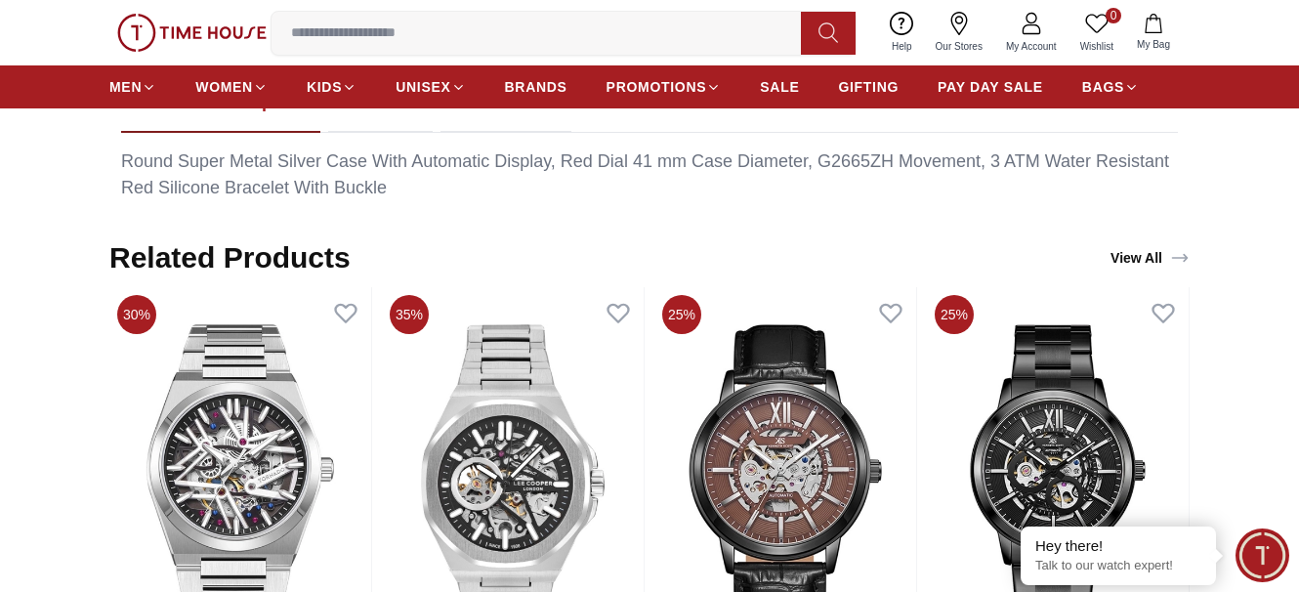
scroll to position [1269, 0]
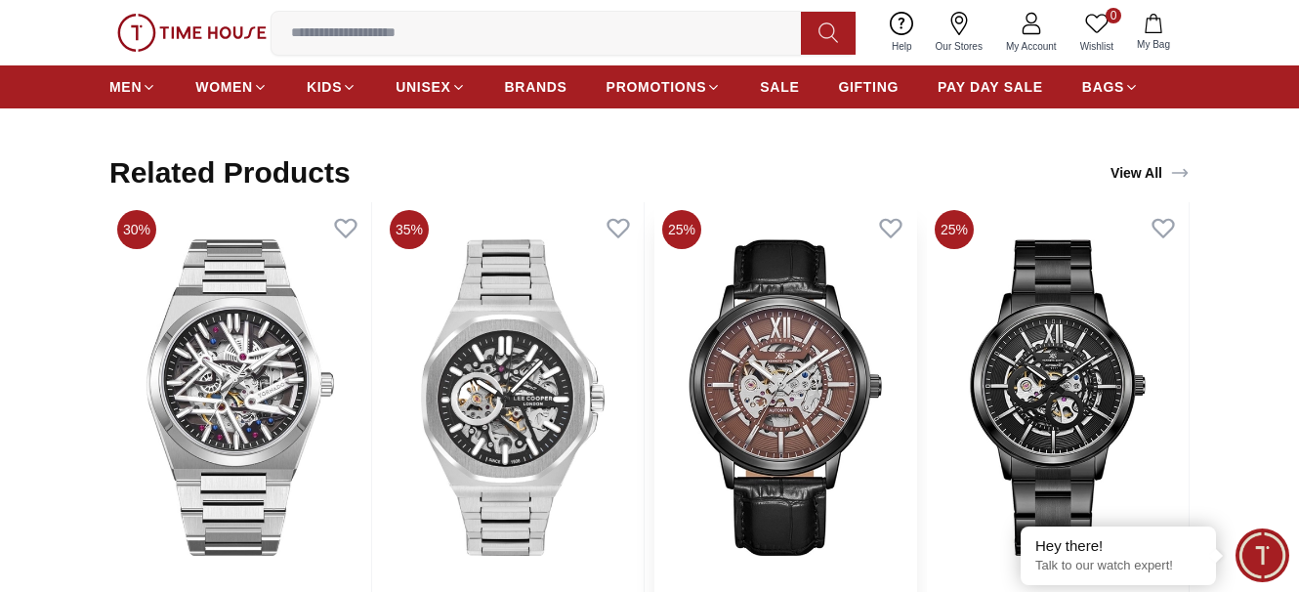
click at [916, 299] on img at bounding box center [785, 397] width 262 height 391
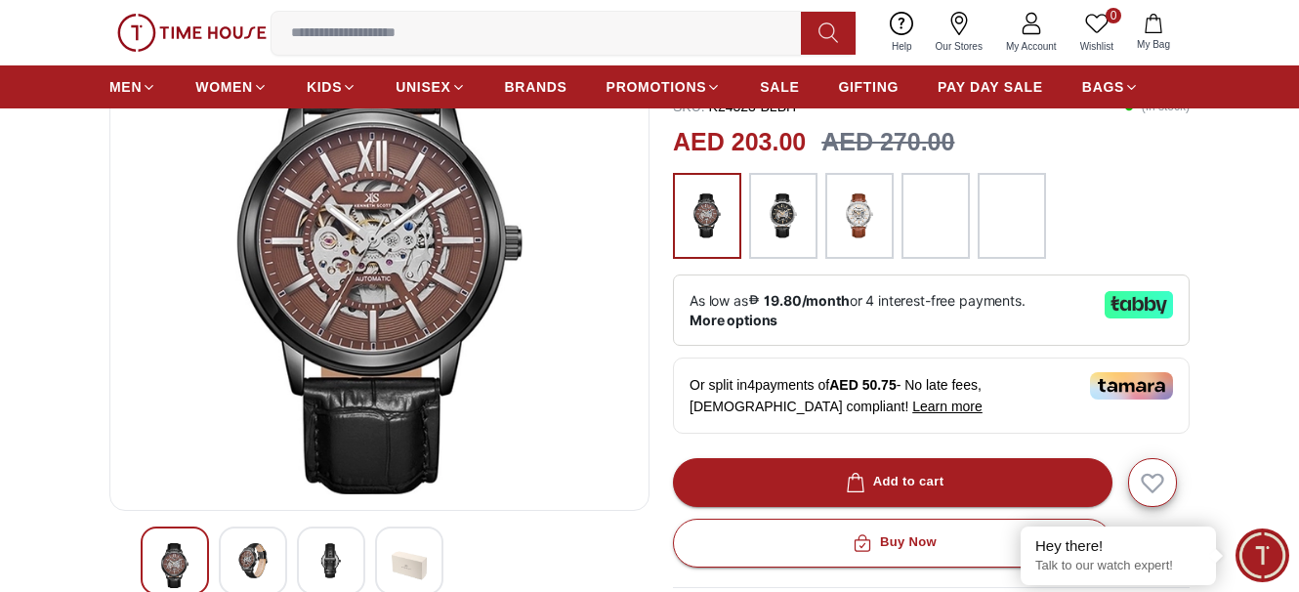
scroll to position [391, 0]
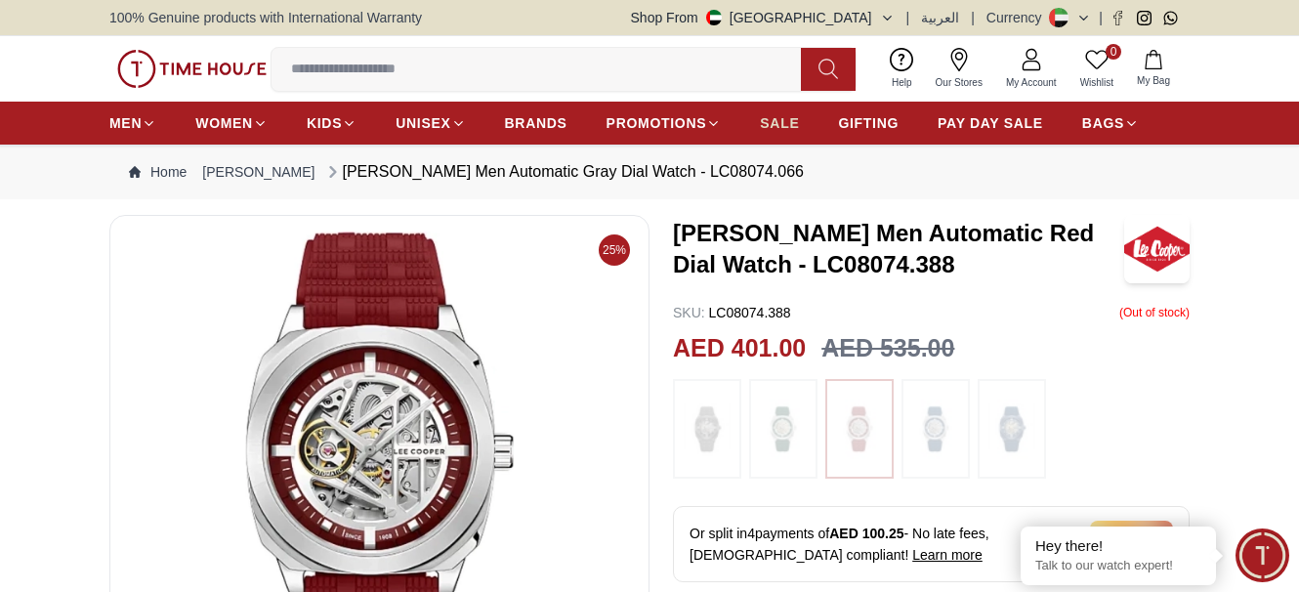
click at [791, 128] on span "SALE" at bounding box center [779, 123] width 39 height 20
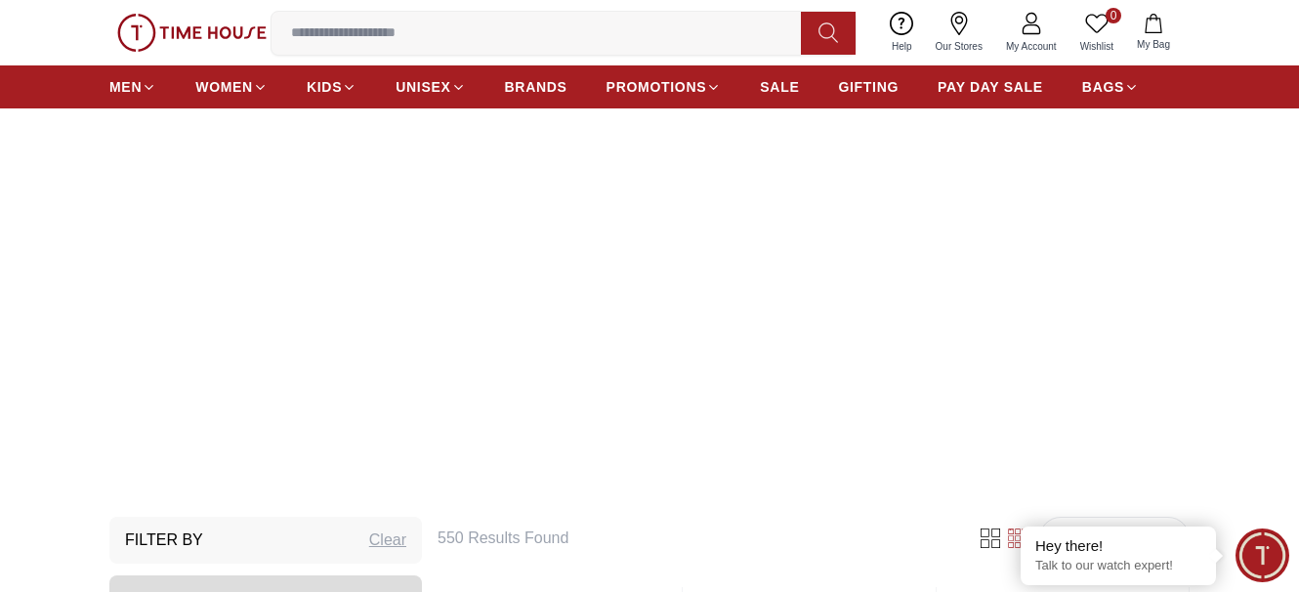
scroll to position [98, 0]
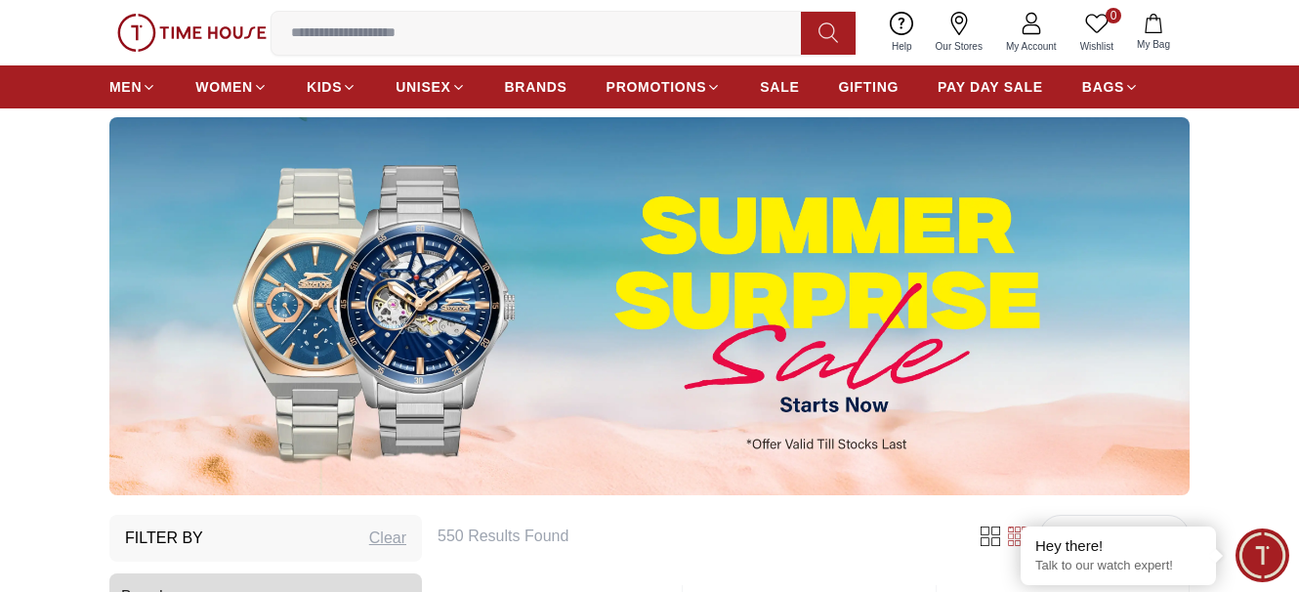
click at [865, 334] on img at bounding box center [649, 306] width 1080 height 378
click at [702, 312] on img at bounding box center [649, 306] width 1080 height 378
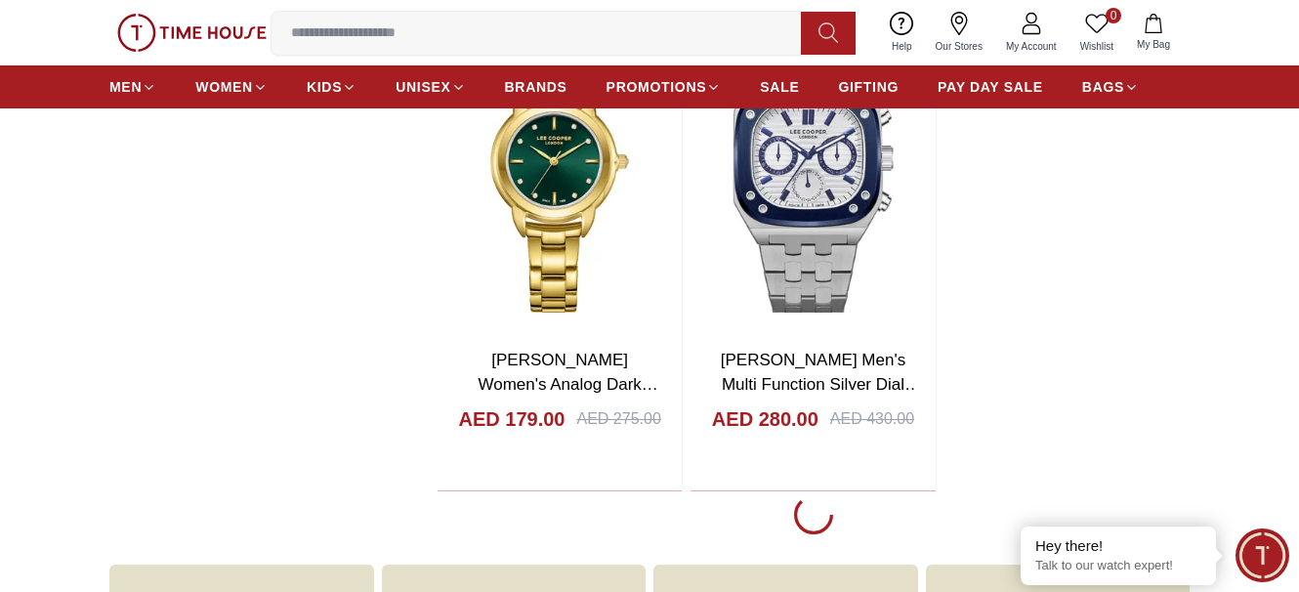
scroll to position [3808, 0]
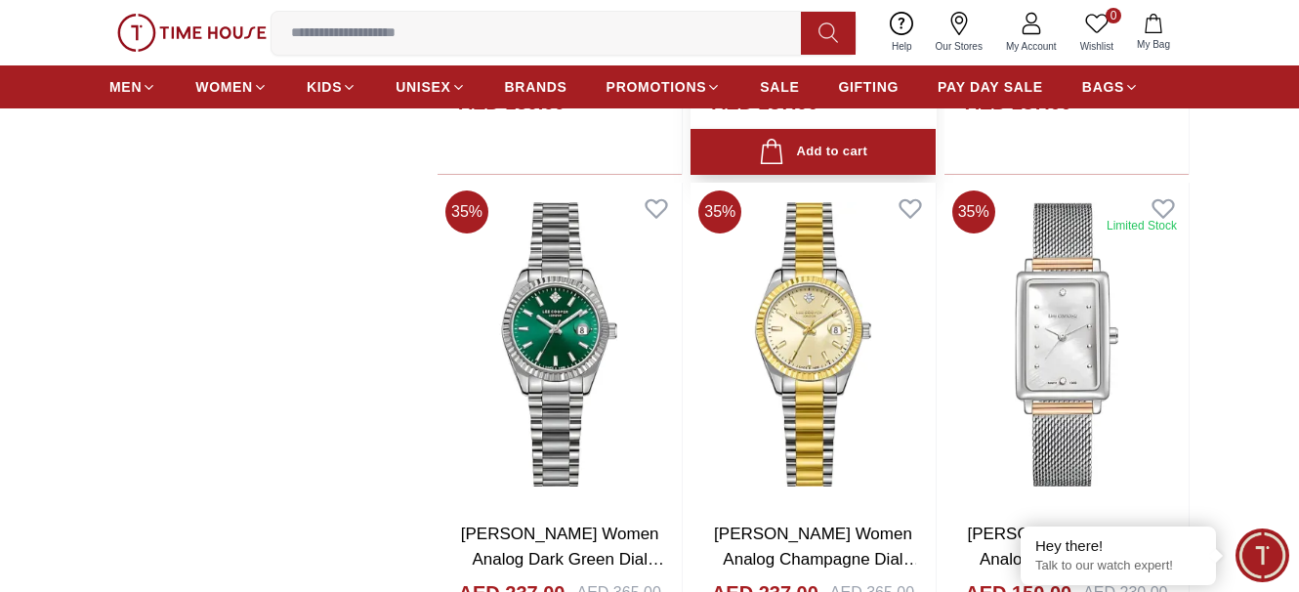
scroll to position [9958, 0]
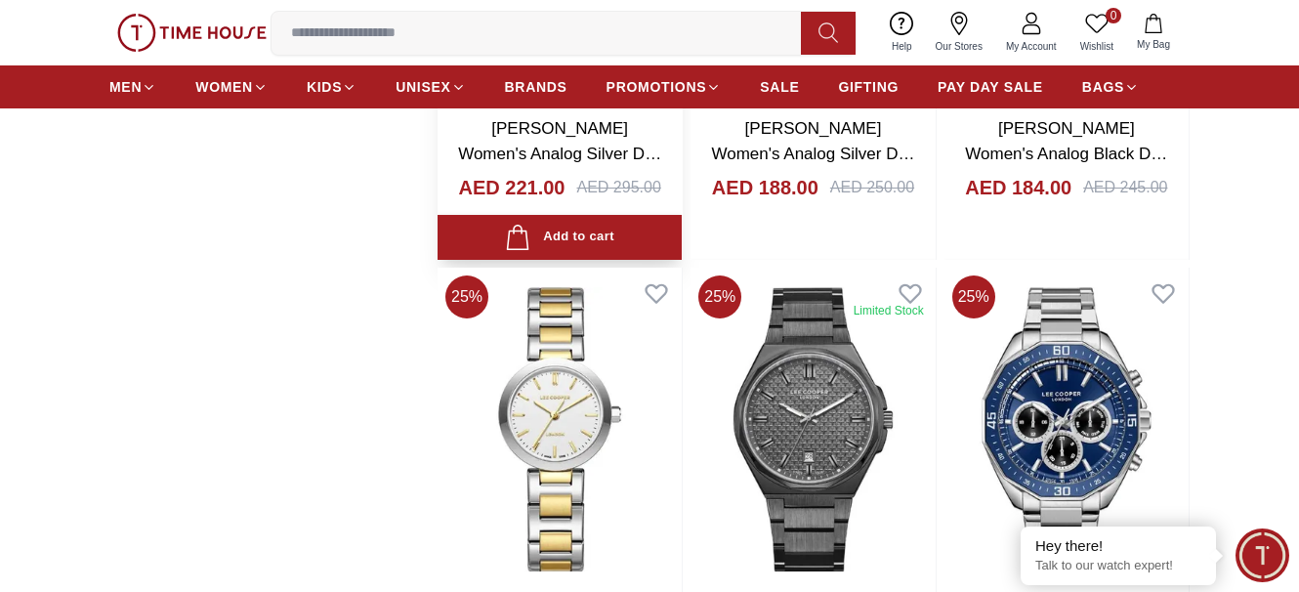
scroll to position [15328, 0]
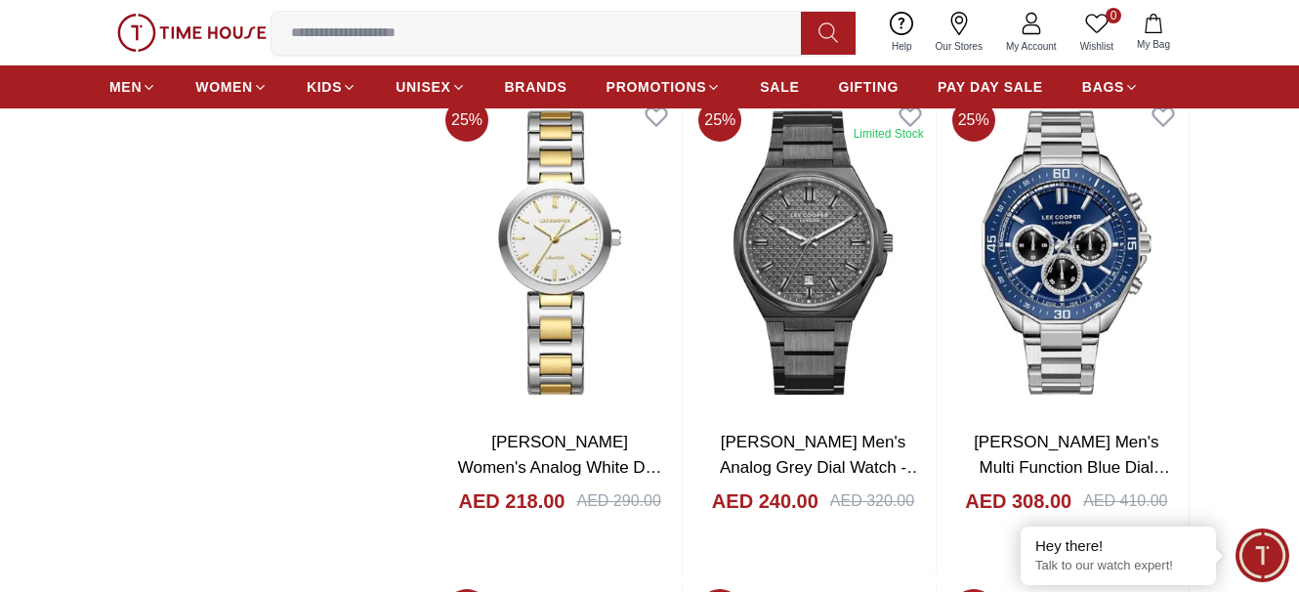
click at [821, 45] on button at bounding box center [828, 33] width 55 height 43
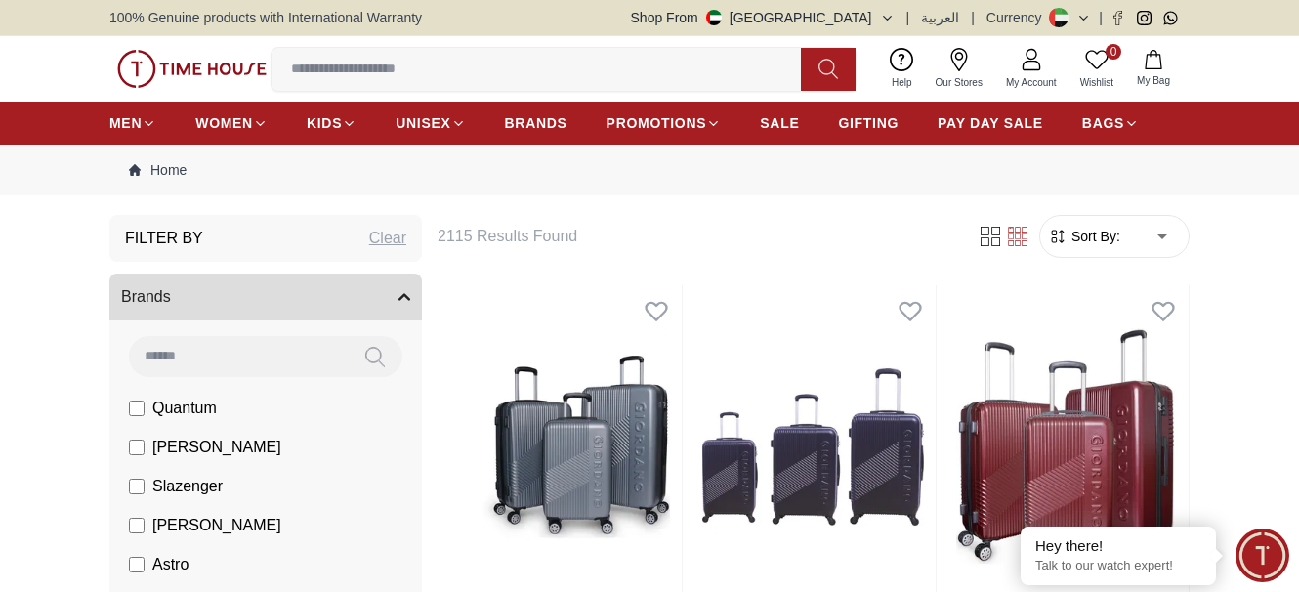
click at [814, 60] on button at bounding box center [828, 69] width 55 height 43
click at [516, 85] on input at bounding box center [543, 69] width 545 height 39
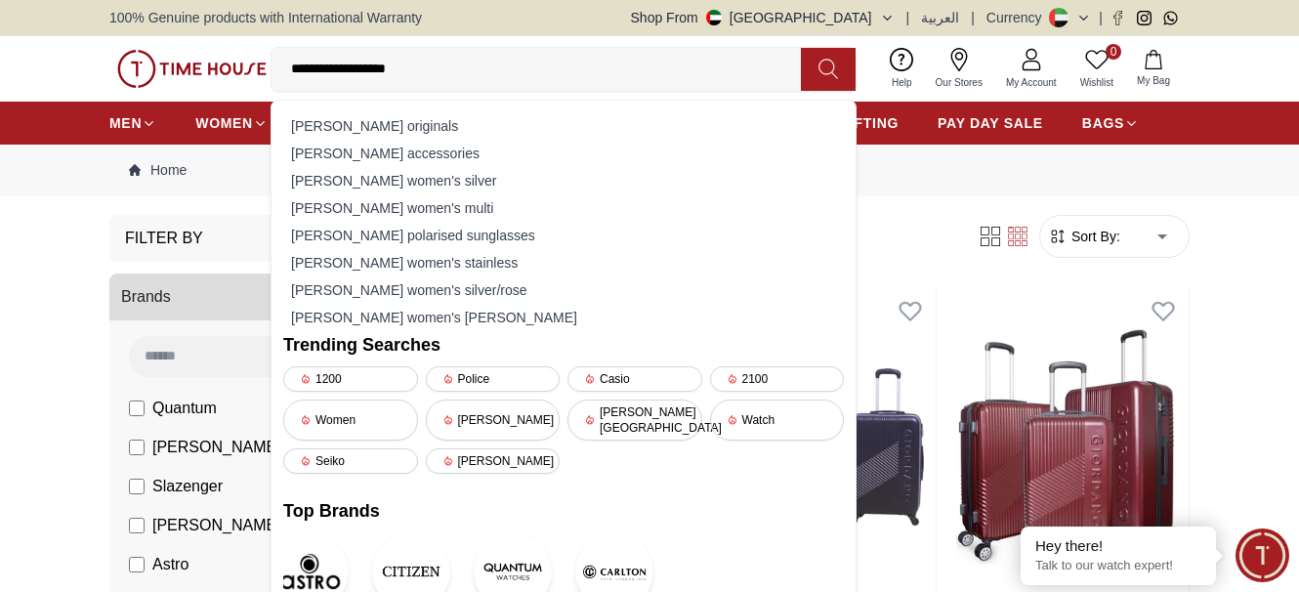
type input "**********"
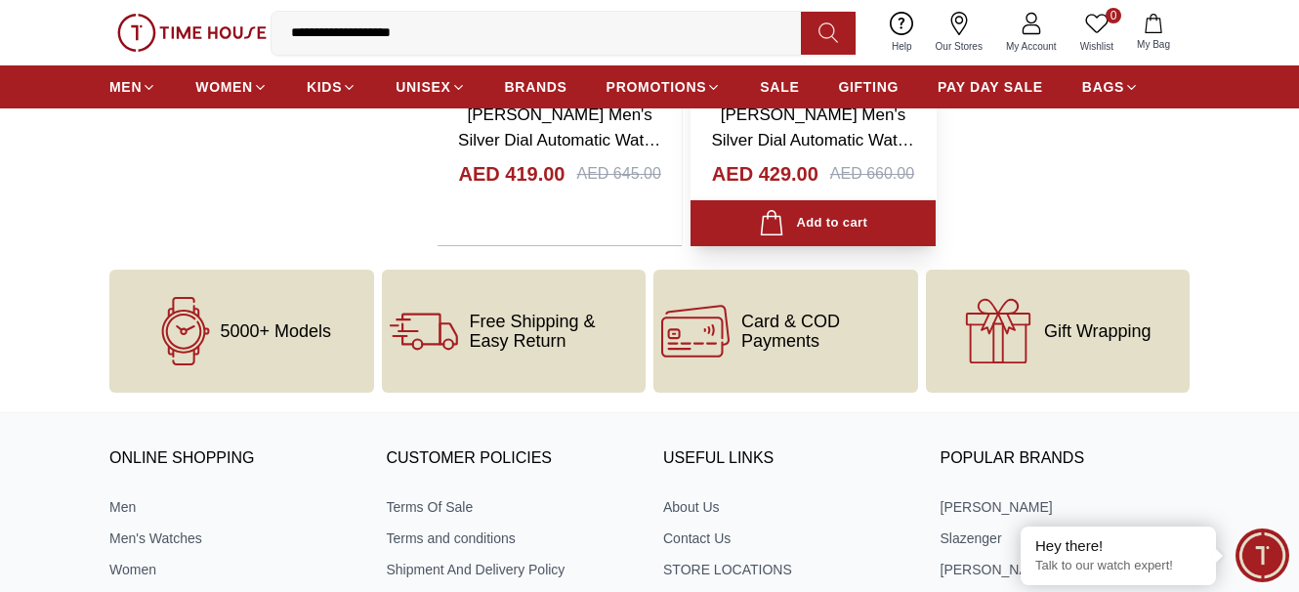
scroll to position [2636, 0]
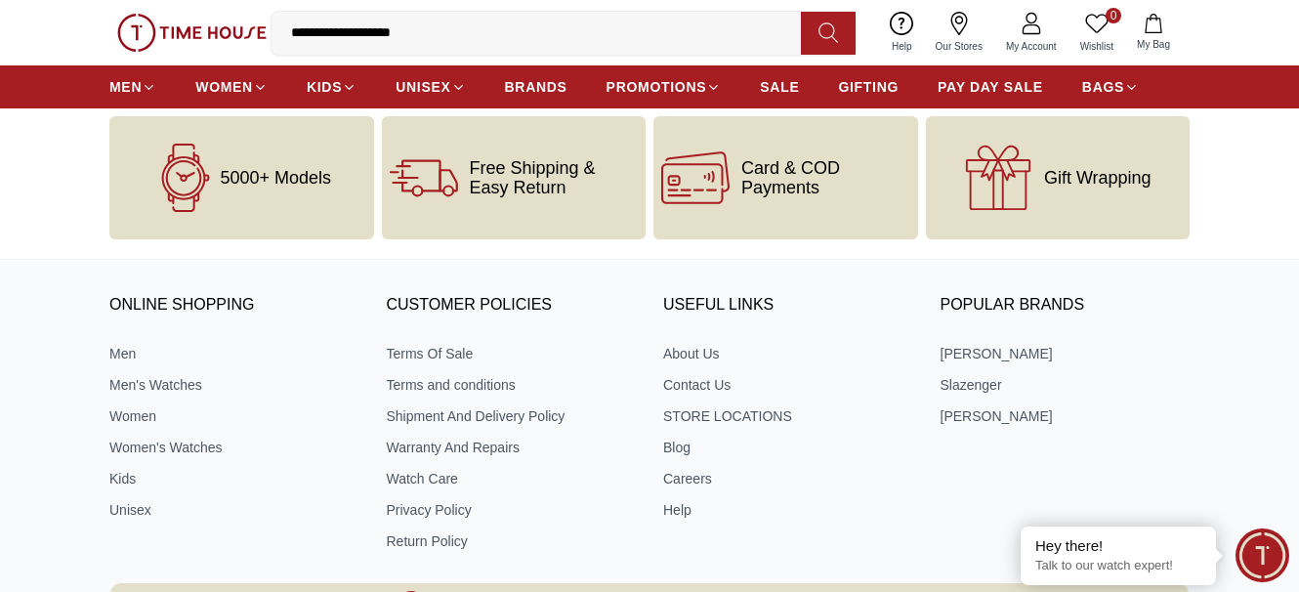
click at [1018, 215] on div "Gift Wrapping" at bounding box center [1058, 177] width 265 height 123
click at [1017, 215] on div "Gift Wrapping" at bounding box center [1058, 177] width 265 height 123
click at [1017, 217] on div "Gift Wrapping" at bounding box center [1058, 177] width 265 height 123
click at [1005, 227] on div "Gift Wrapping" at bounding box center [1058, 177] width 265 height 123
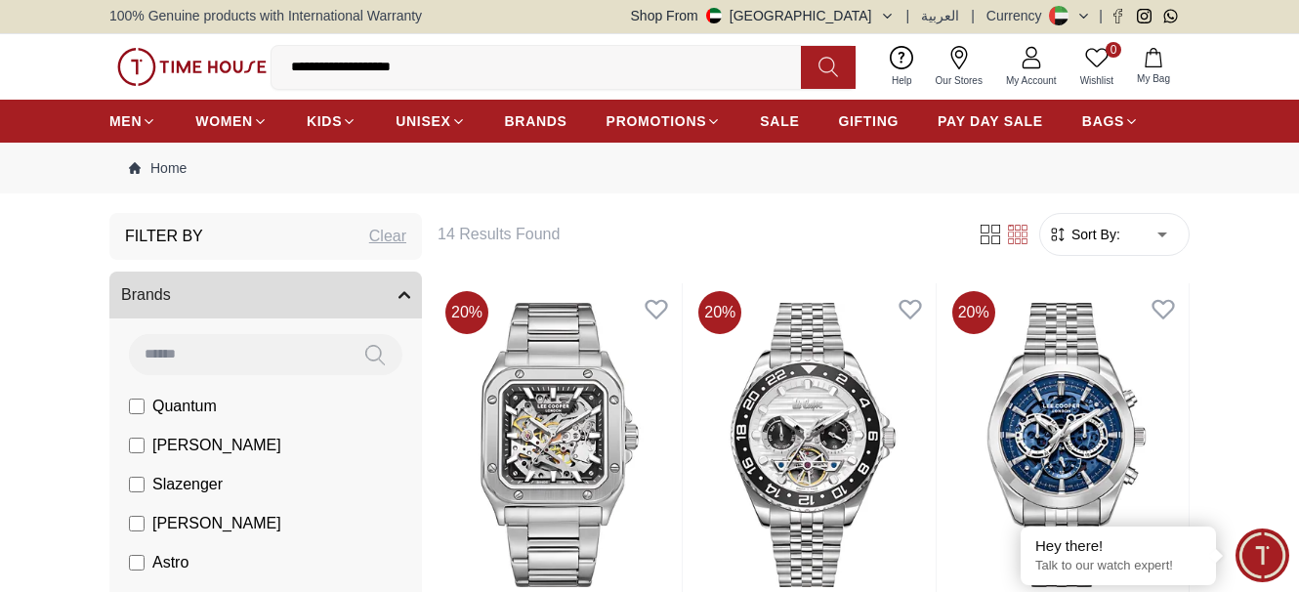
scroll to position [0, 0]
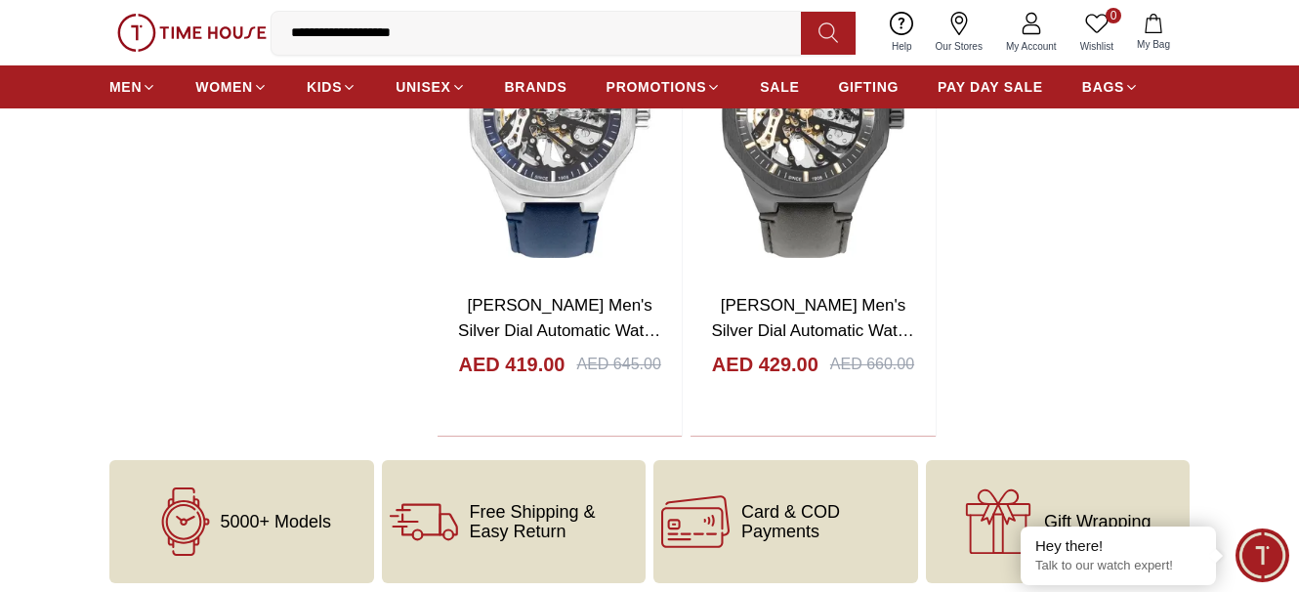
scroll to position [2103, 0]
